Goal: Task Accomplishment & Management: Complete application form

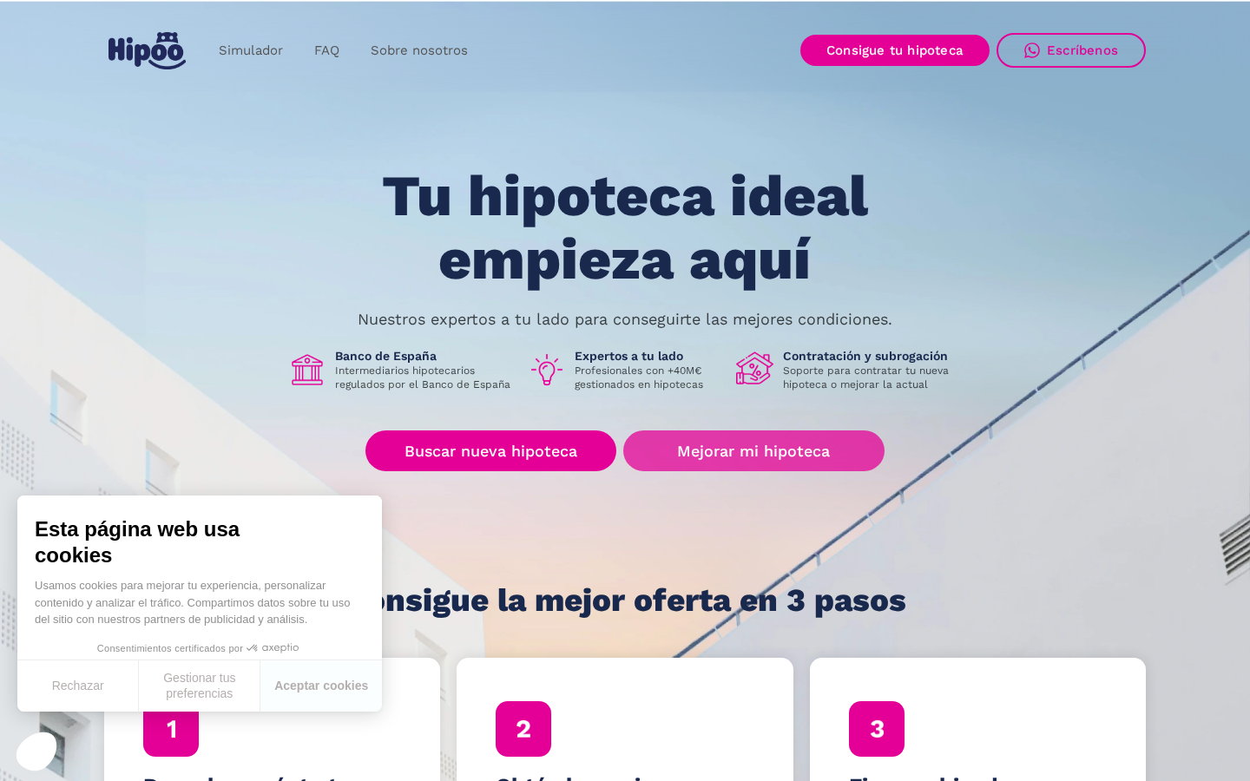
click at [784, 445] on link "Mejorar mi hipoteca" at bounding box center [753, 450] width 261 height 41
click at [747, 450] on link "Mejorar mi hipoteca" at bounding box center [753, 450] width 261 height 41
